Goal: Navigation & Orientation: Find specific page/section

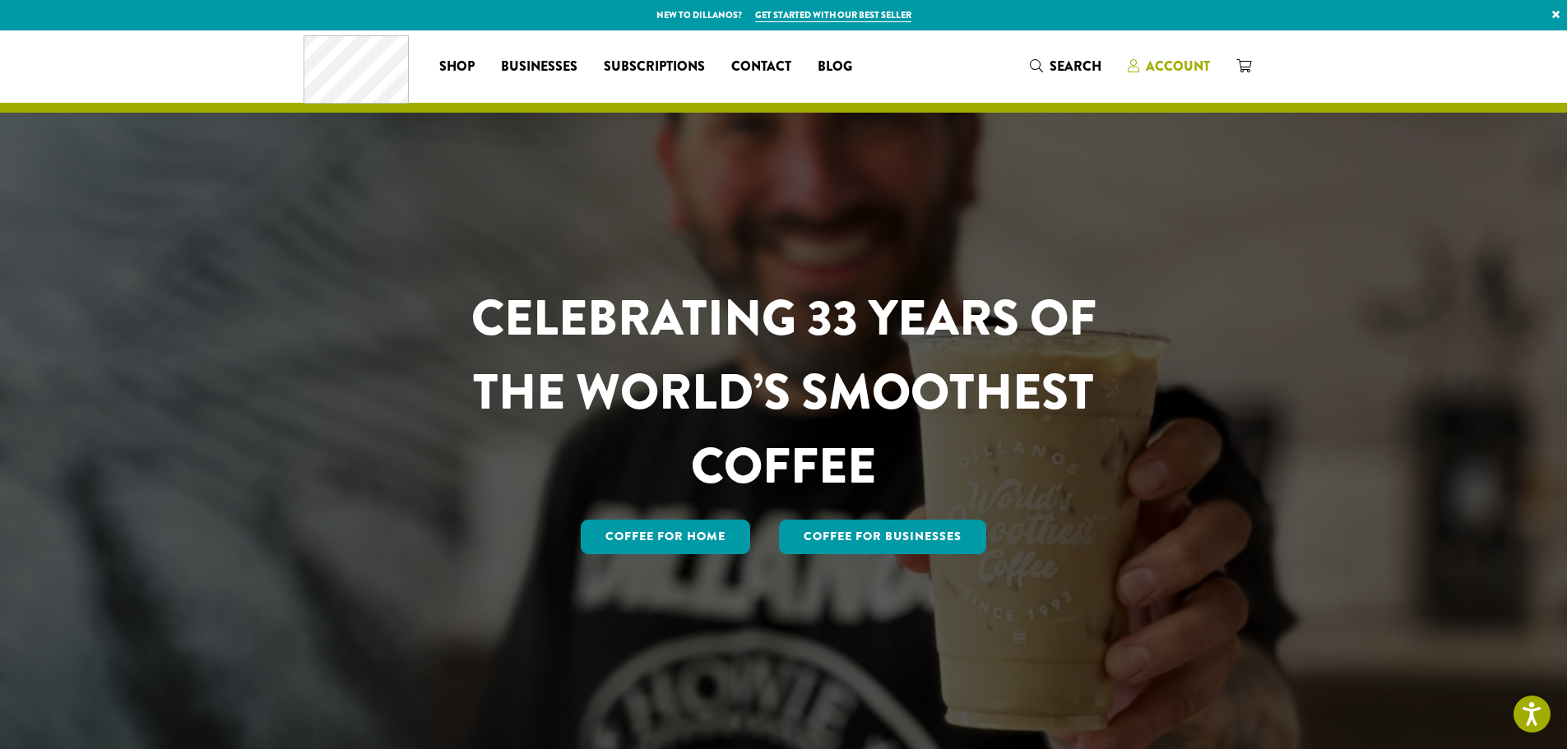
drag, startPoint x: 1139, startPoint y: 54, endPoint x: 1155, endPoint y: 72, distance: 23.3
click at [1140, 55] on link "Account" at bounding box center [1168, 66] width 109 height 27
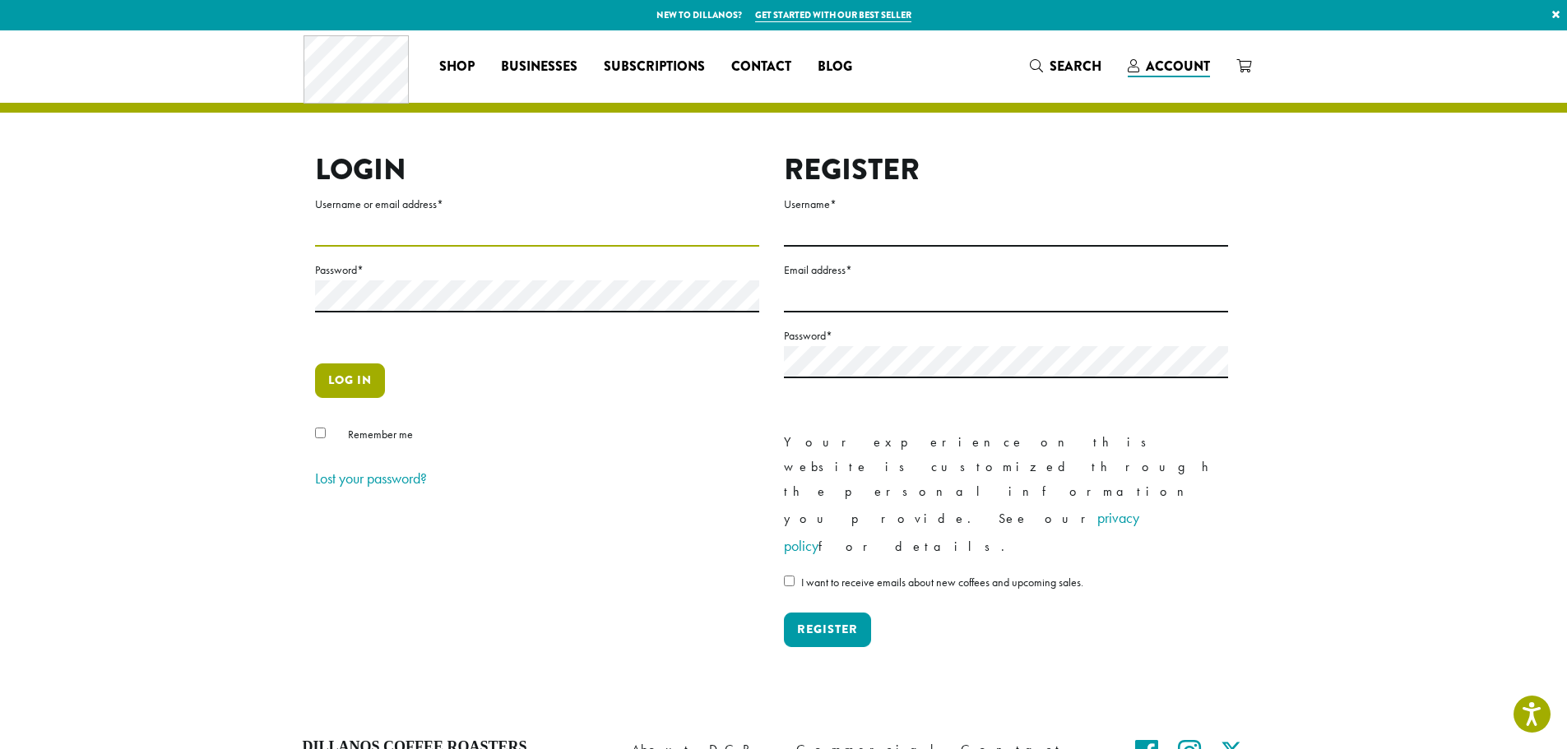
type input "**********"
click at [334, 365] on button "Log in" at bounding box center [350, 381] width 70 height 35
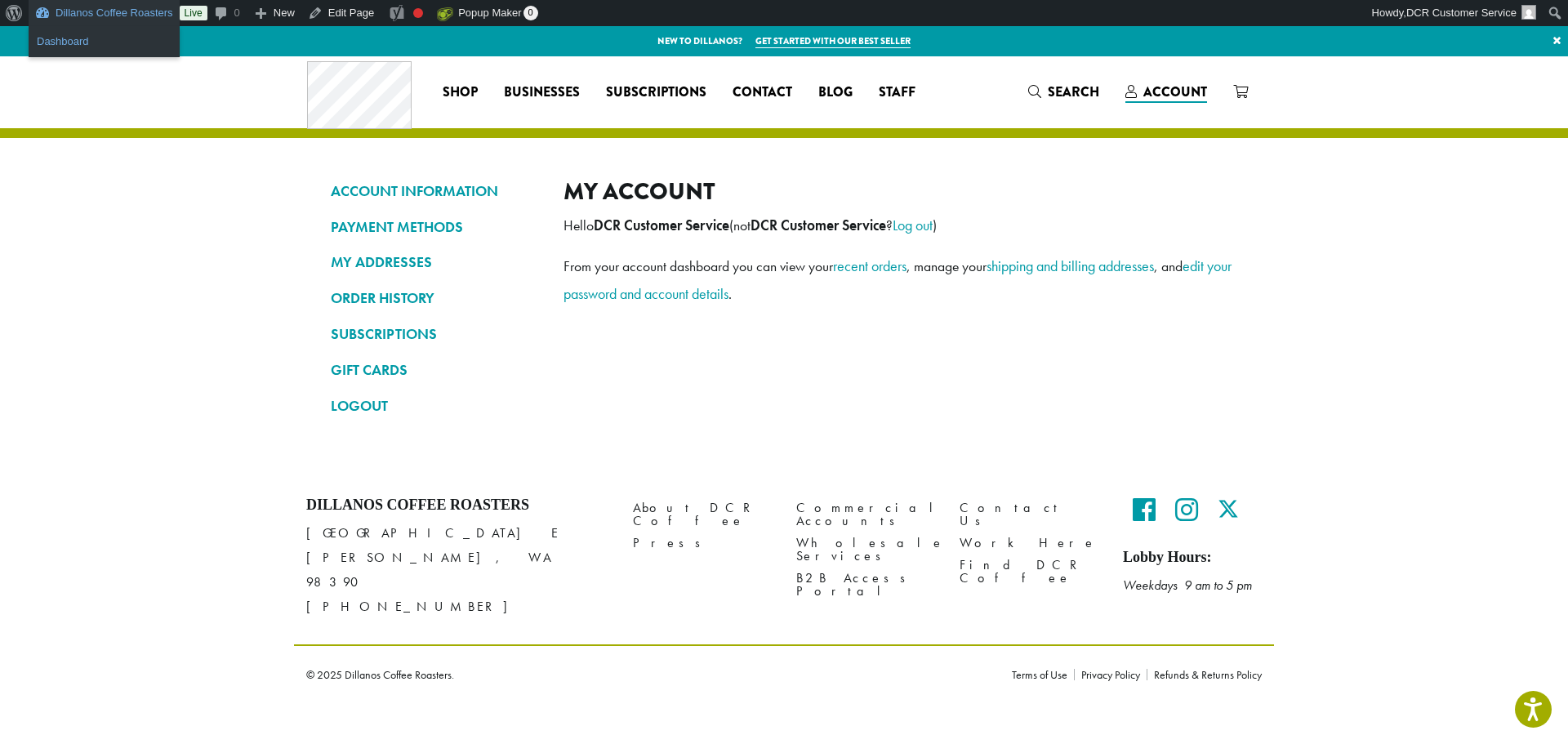
click at [103, 39] on link "Dashboard" at bounding box center [104, 41] width 151 height 21
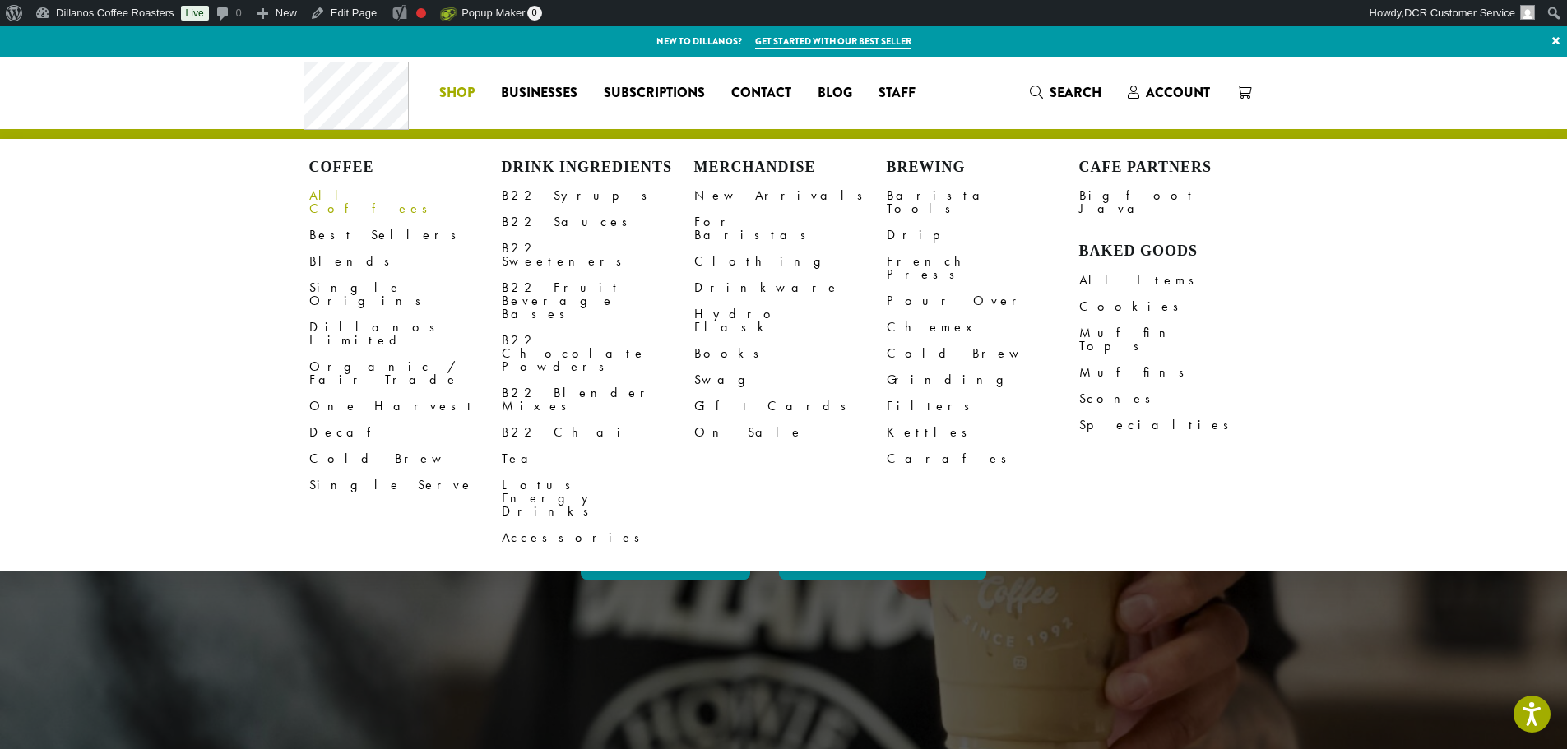
click at [349, 196] on link "All Coffees" at bounding box center [405, 202] width 192 height 39
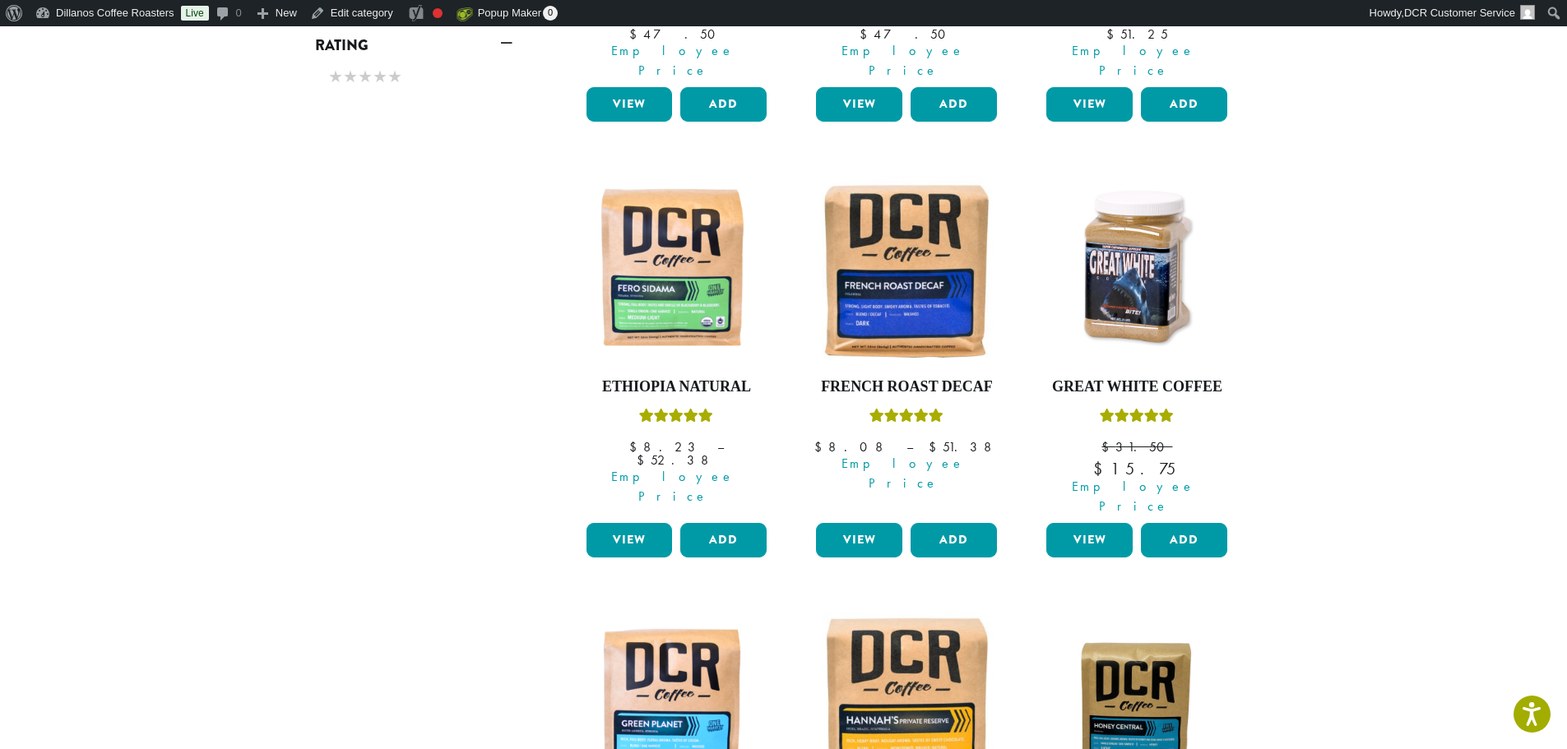
scroll to position [1316, 0]
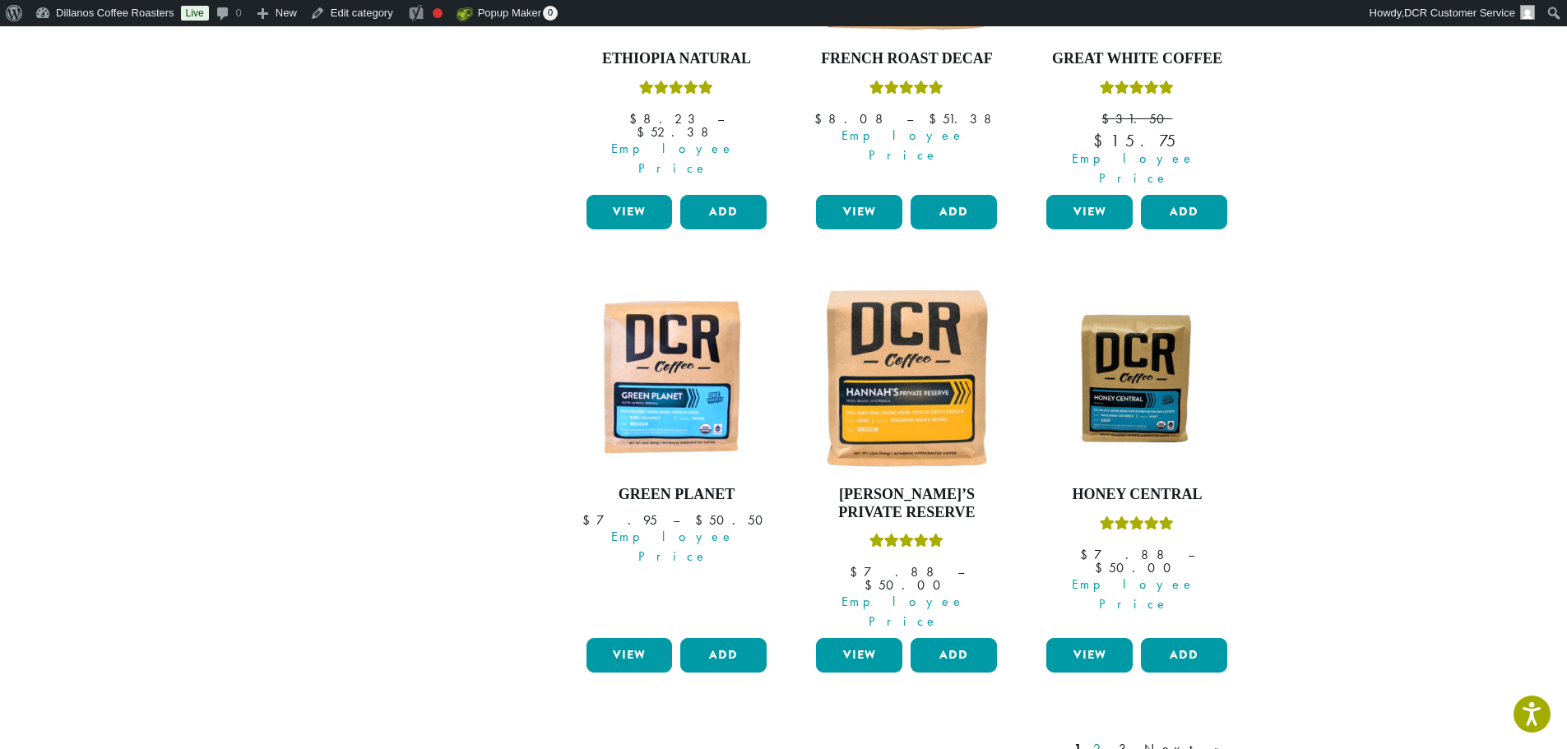
click at [1110, 739] on link "2" at bounding box center [1100, 749] width 21 height 20
